Goal: Navigation & Orientation: Find specific page/section

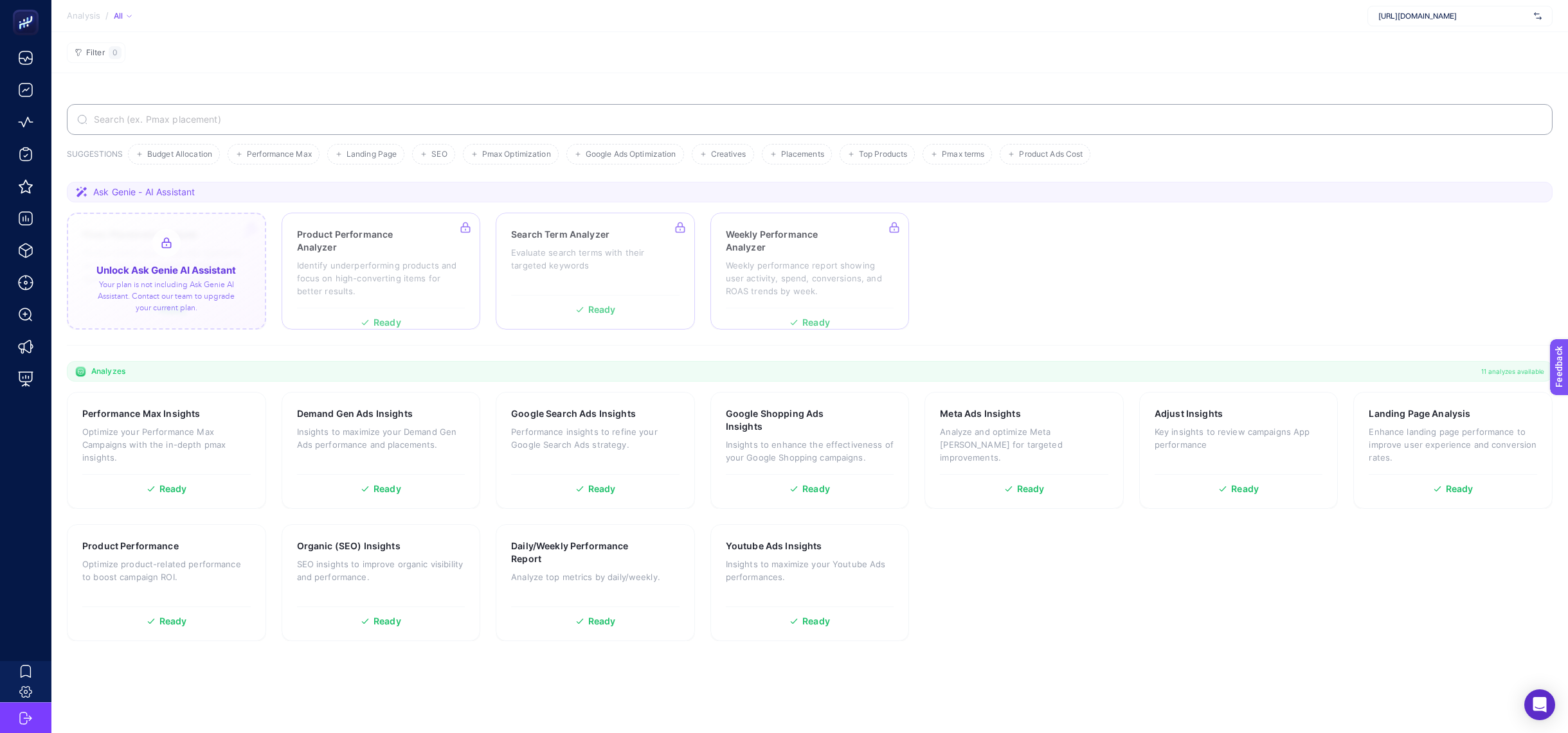
click at [176, 307] on div at bounding box center [167, 272] width 199 height 117
click at [1454, 18] on span "[URL][DOMAIN_NAME]" at bounding box center [1453, 16] width 150 height 11
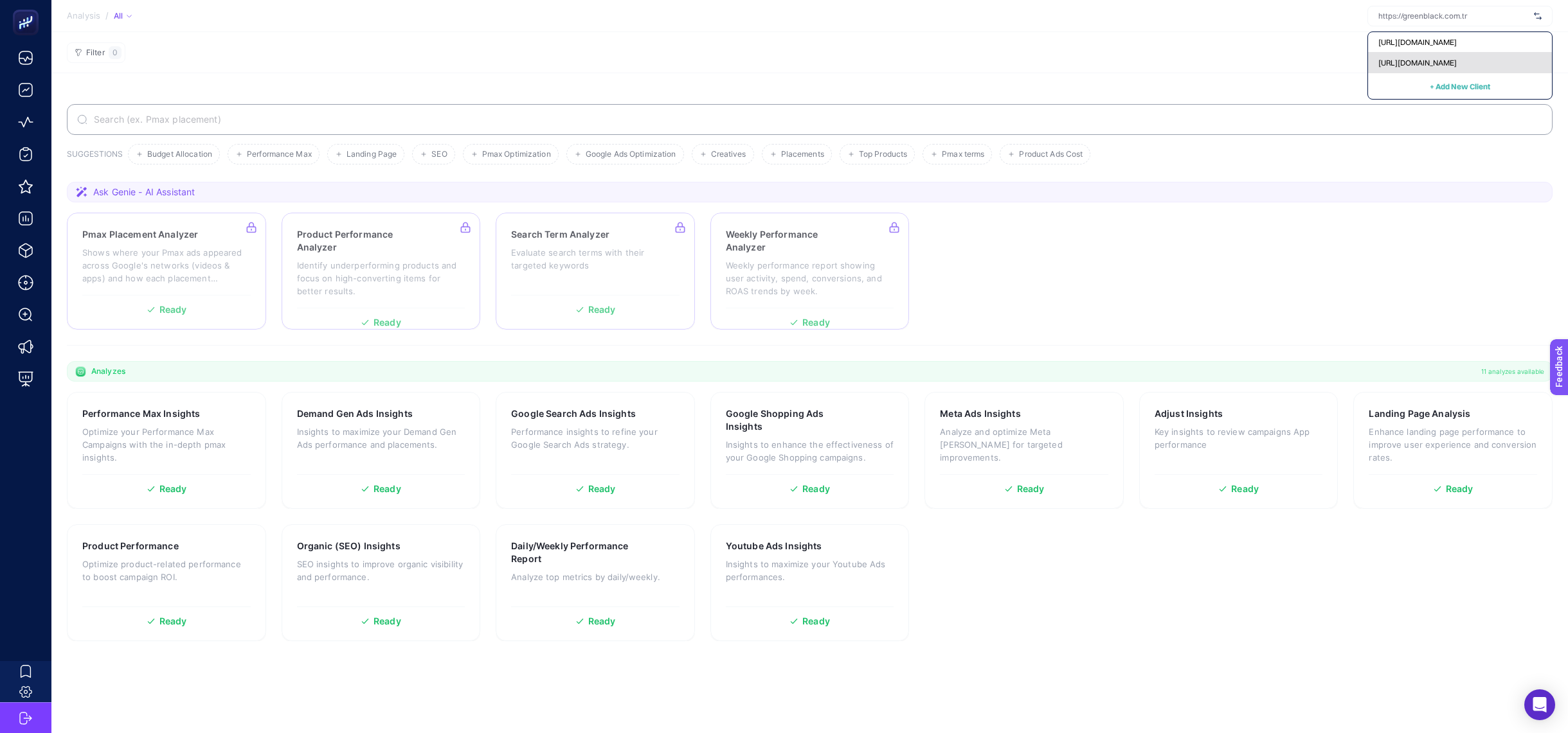
drag, startPoint x: 1452, startPoint y: 51, endPoint x: 1451, endPoint y: 58, distance: 7.1
click at [1451, 58] on div "https://greenblack.com.tr https://ecocotton.com.tr + Add New Client" at bounding box center [1460, 66] width 185 height 68
click at [1451, 58] on span "https://ecocotton.com.tr" at bounding box center [1417, 63] width 78 height 11
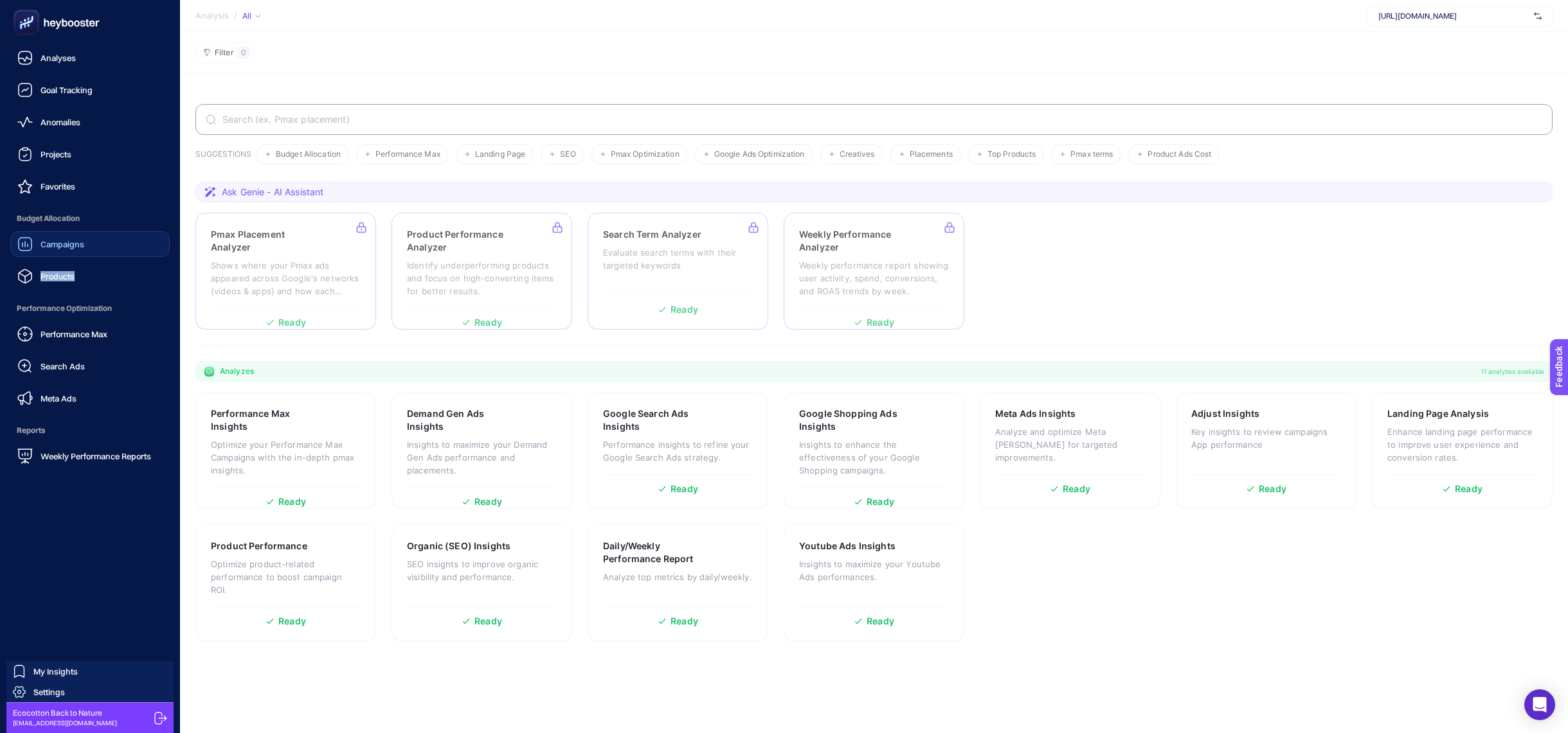
drag, startPoint x: 115, startPoint y: 279, endPoint x: 119, endPoint y: 249, distance: 30.3
click at [119, 249] on link "Campaigns" at bounding box center [90, 244] width 159 height 25
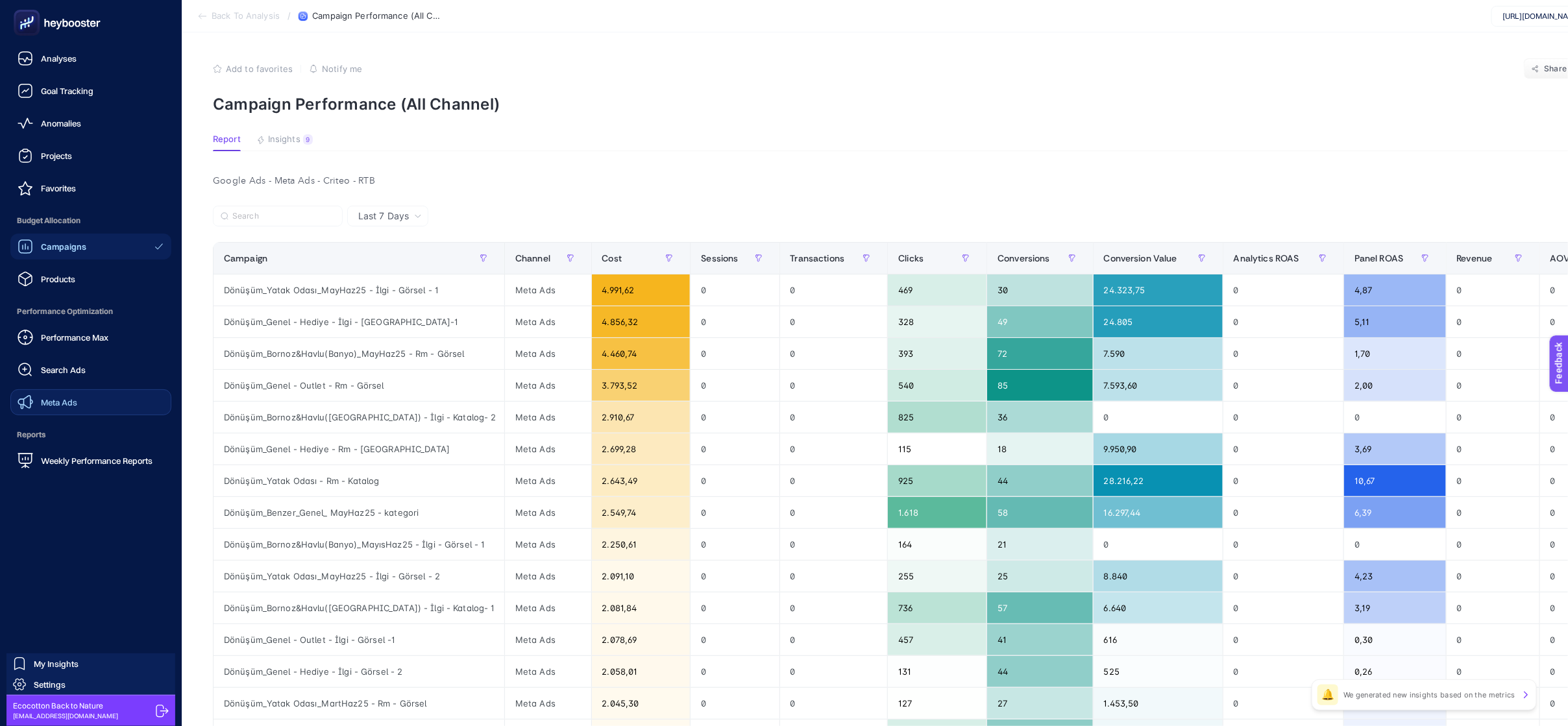
click at [110, 406] on link "Meta Ads" at bounding box center [91, 403] width 161 height 26
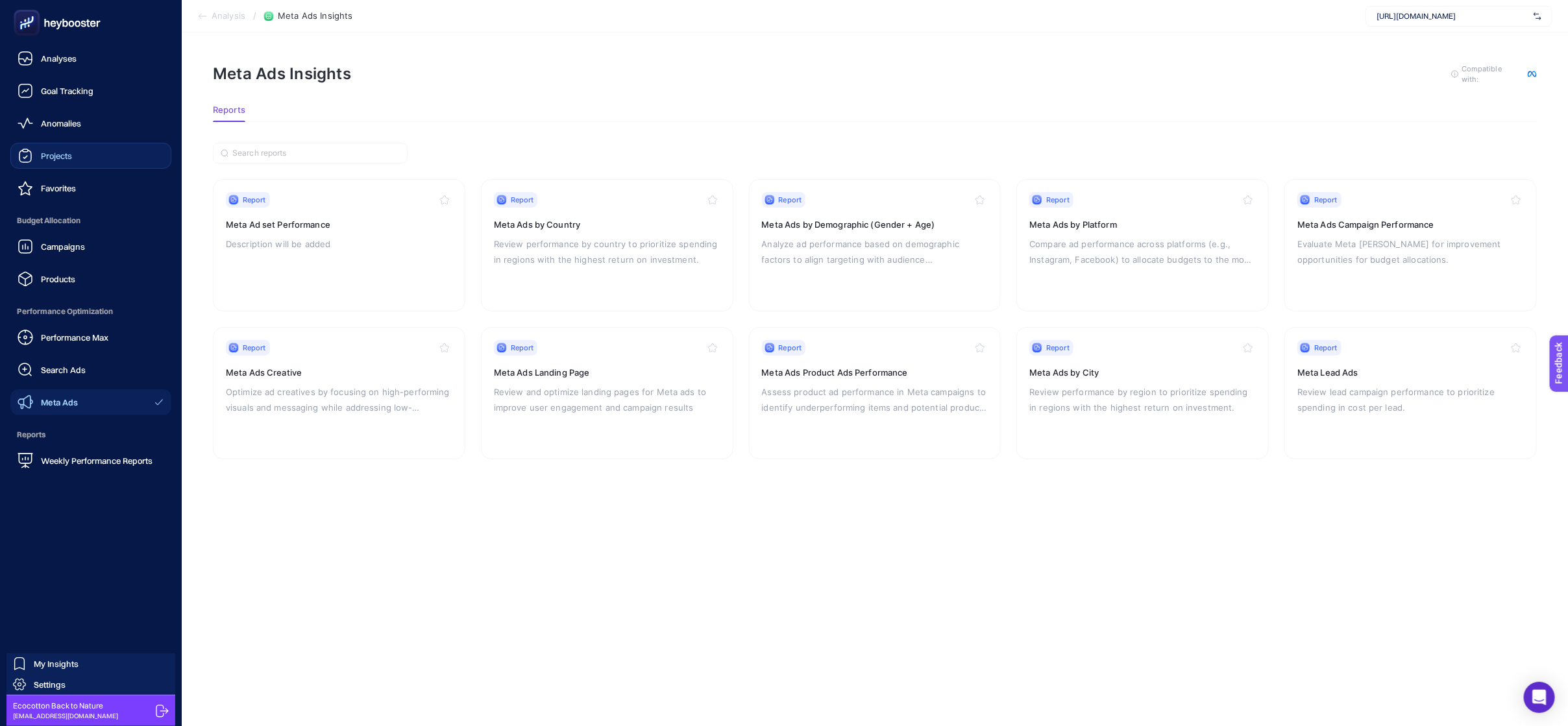
click at [73, 145] on link "Projects" at bounding box center [91, 155] width 161 height 26
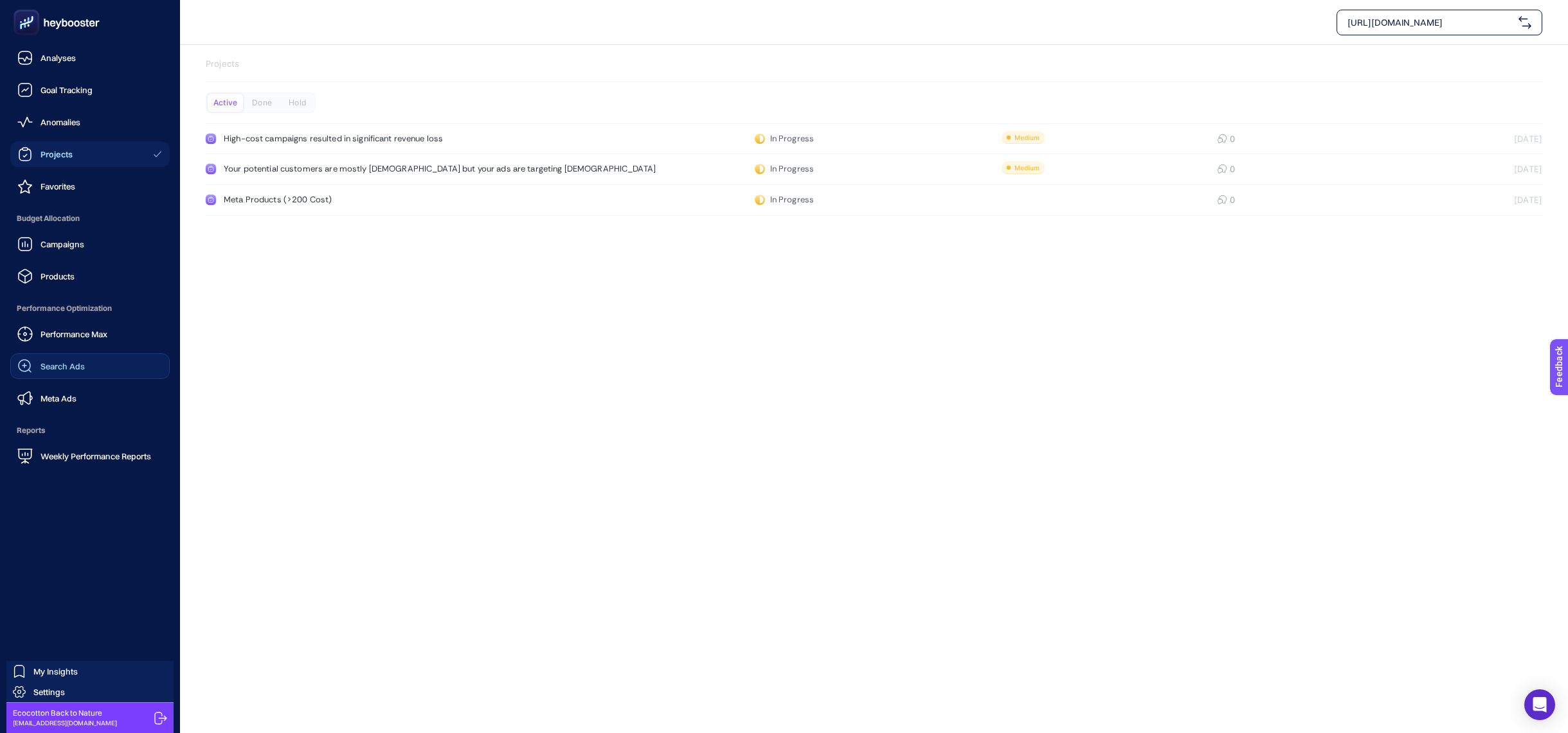
click at [71, 358] on div "Search Ads" at bounding box center [52, 366] width 68 height 16
